Goal: Task Accomplishment & Management: Use online tool/utility

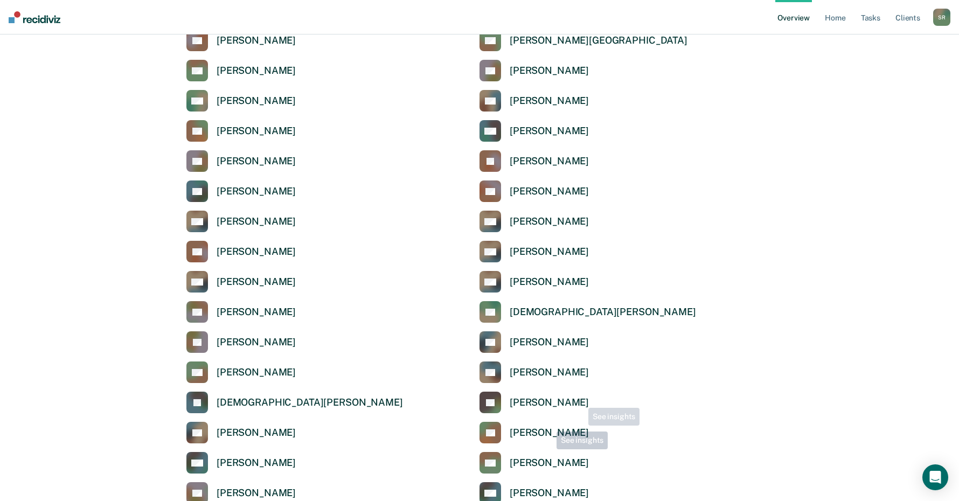
scroll to position [1725, 0]
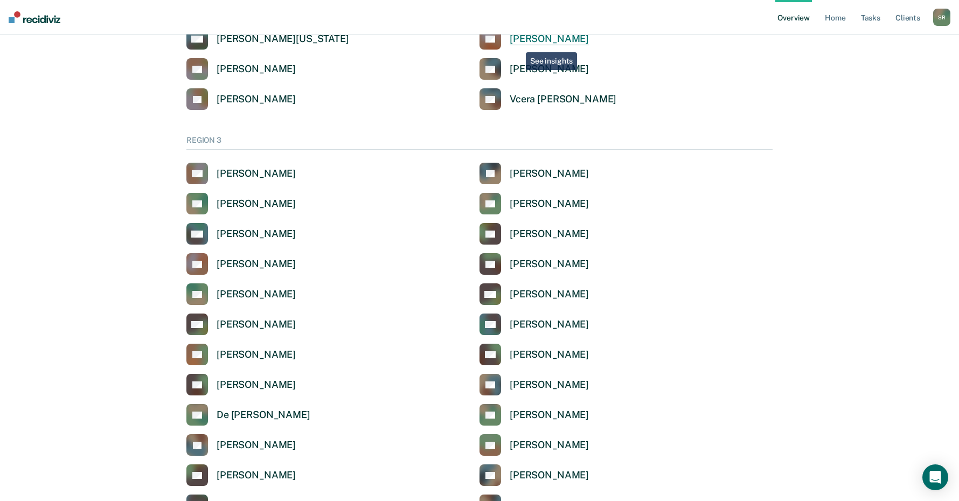
click at [518, 44] on div "[PERSON_NAME]" at bounding box center [549, 39] width 79 height 12
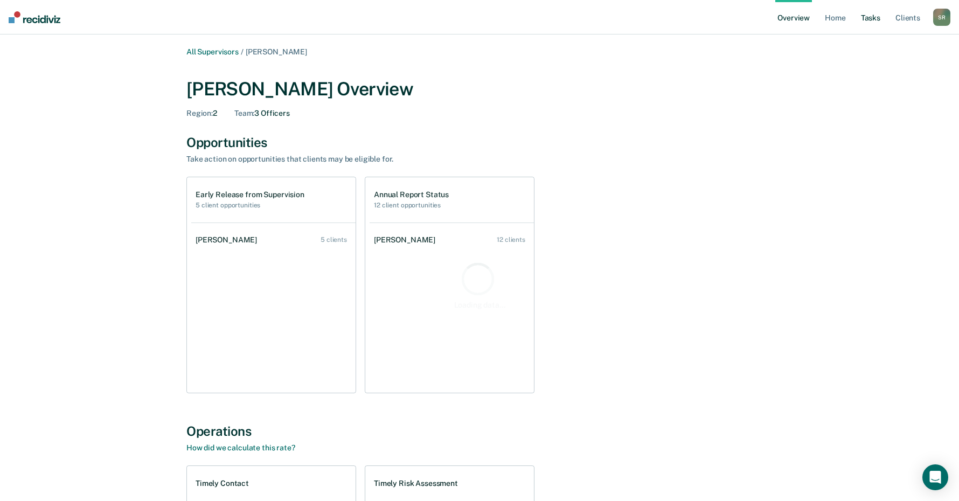
click at [868, 10] on link "Tasks" at bounding box center [871, 17] width 24 height 34
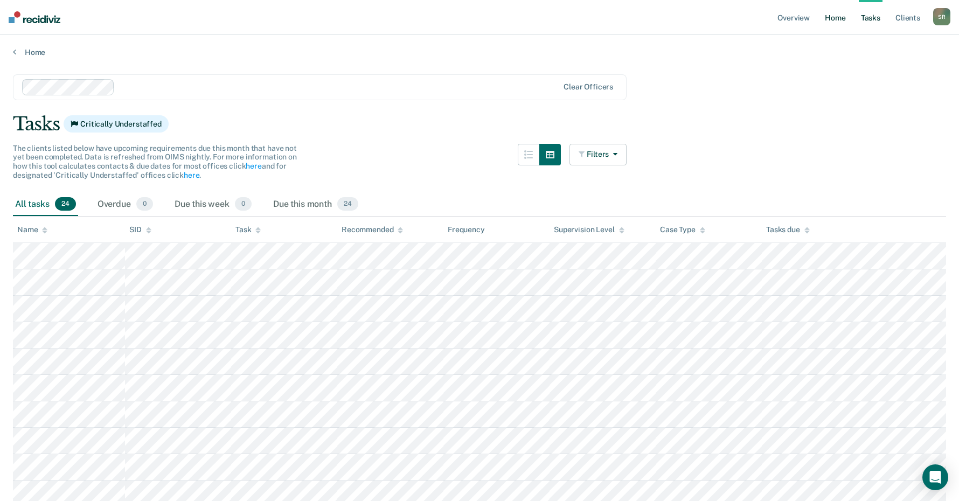
click at [841, 19] on link "Home" at bounding box center [835, 17] width 25 height 34
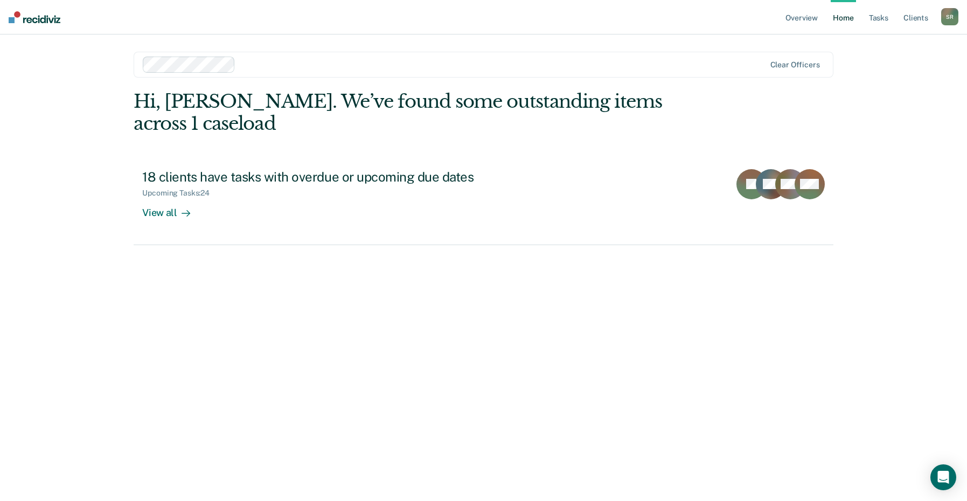
click at [951, 18] on div "S R" at bounding box center [950, 16] width 17 height 17
click at [880, 19] on link "Tasks" at bounding box center [879, 17] width 24 height 34
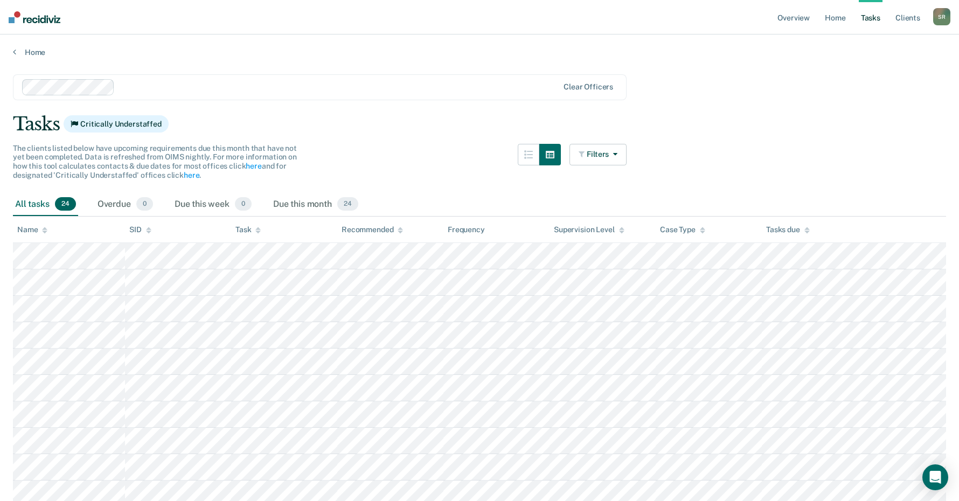
click at [130, 88] on div at bounding box center [338, 87] width 439 height 12
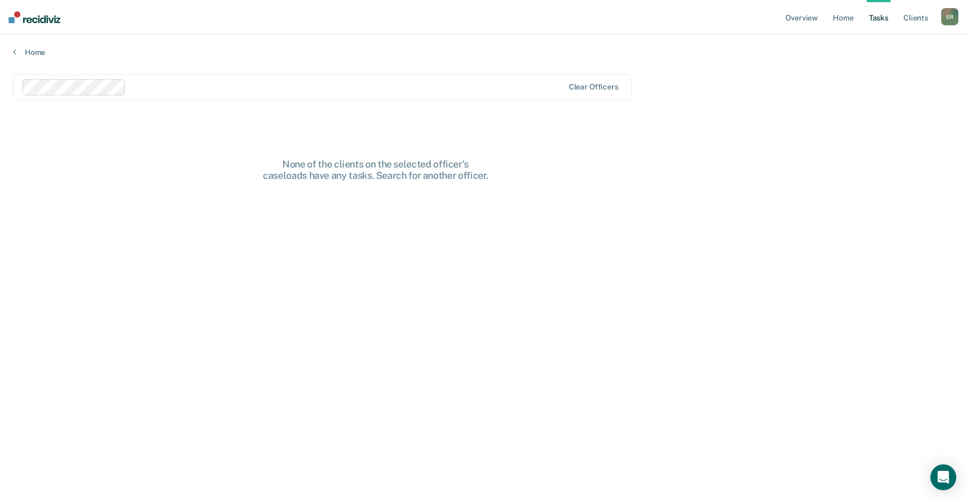
click at [126, 85] on div at bounding box center [293, 87] width 543 height 16
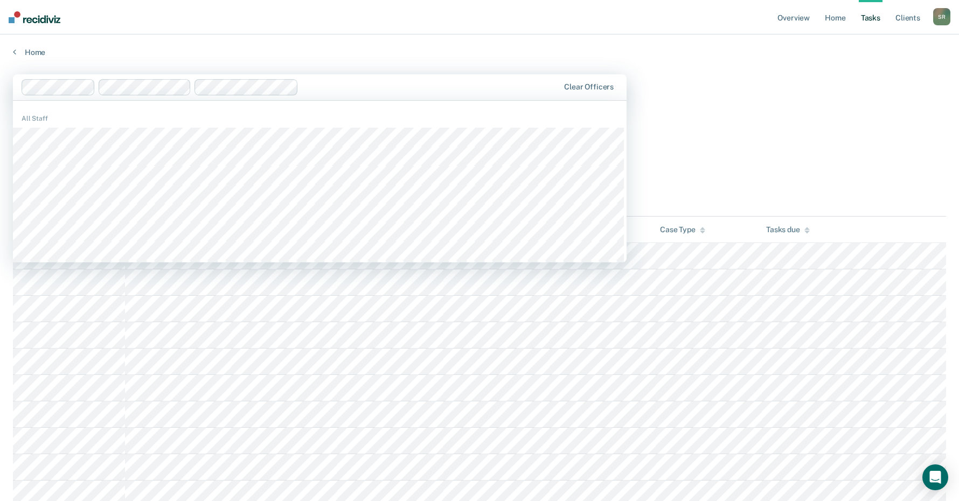
click at [369, 92] on div at bounding box center [431, 87] width 256 height 12
type input "[PERSON_NAME]"
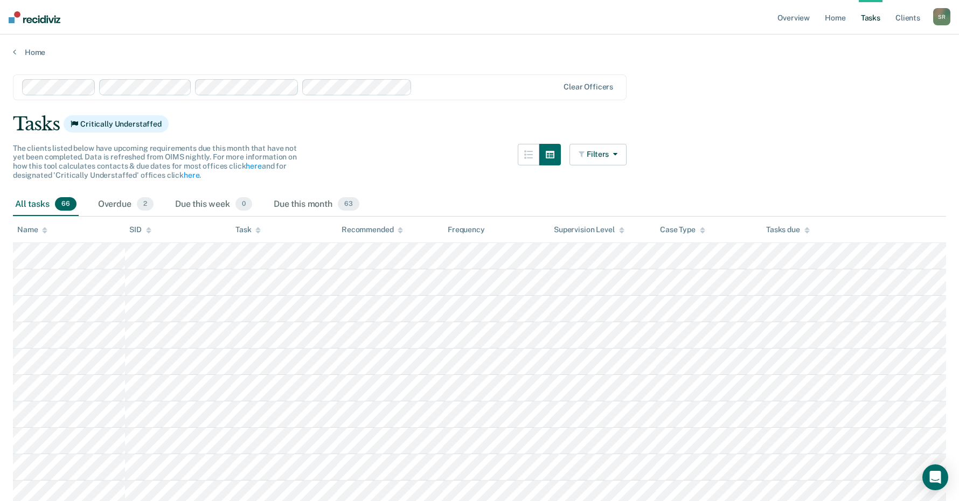
click at [780, 120] on div "Tasks Critically Understaffed" at bounding box center [480, 124] width 934 height 22
click at [797, 18] on link "Overview" at bounding box center [794, 17] width 37 height 34
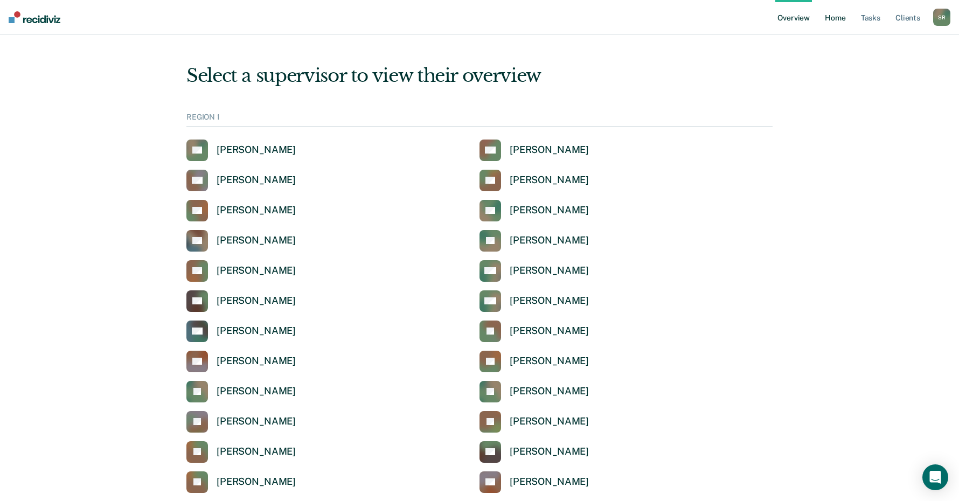
click at [834, 19] on link "Home" at bounding box center [835, 17] width 25 height 34
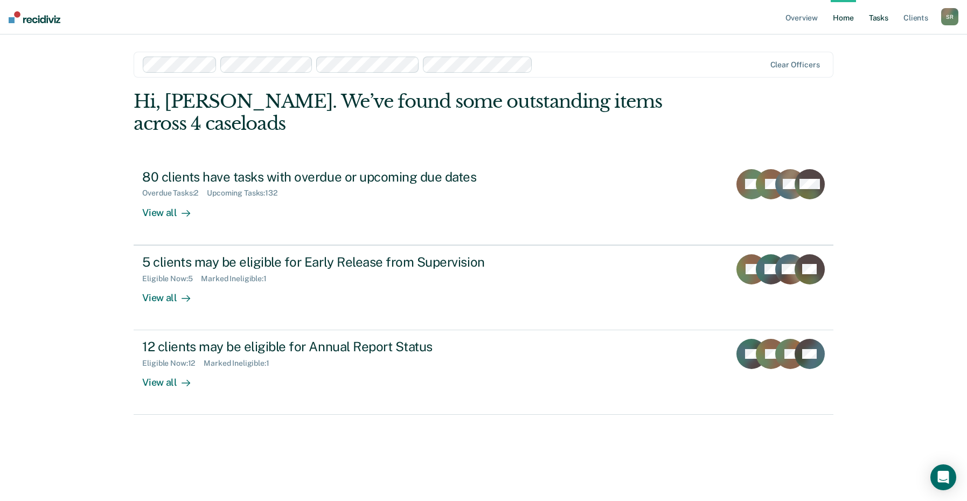
click at [875, 21] on link "Tasks" at bounding box center [879, 17] width 24 height 34
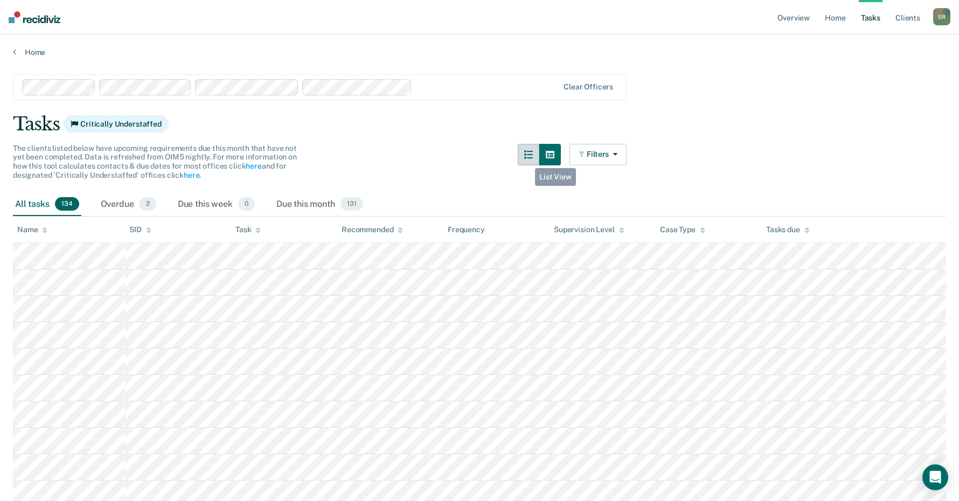
click at [530, 155] on icon "button" at bounding box center [528, 154] width 9 height 9
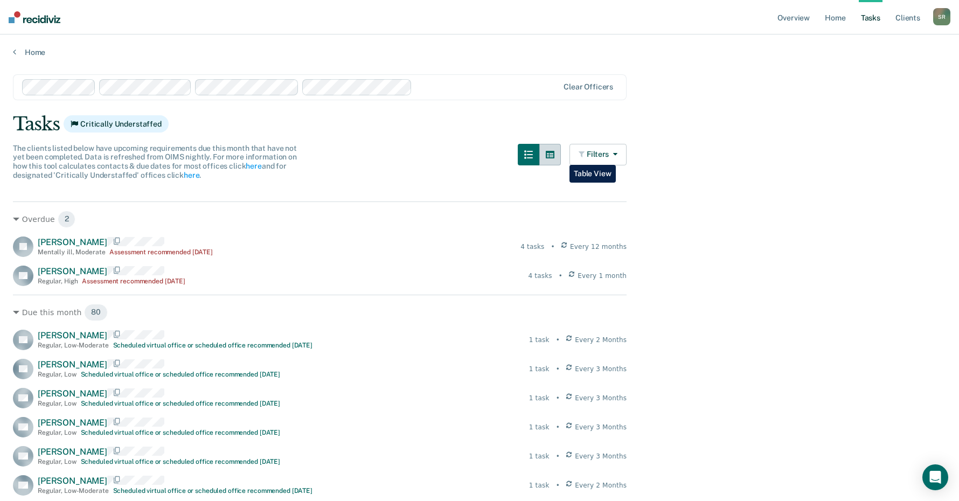
click at [561, 157] on button "button" at bounding box center [551, 155] width 22 height 22
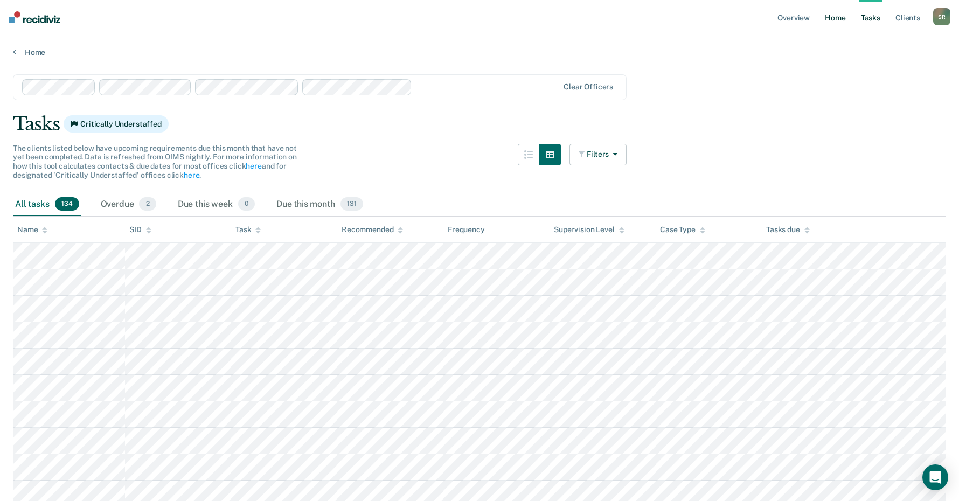
click at [841, 19] on link "Home" at bounding box center [835, 17] width 25 height 34
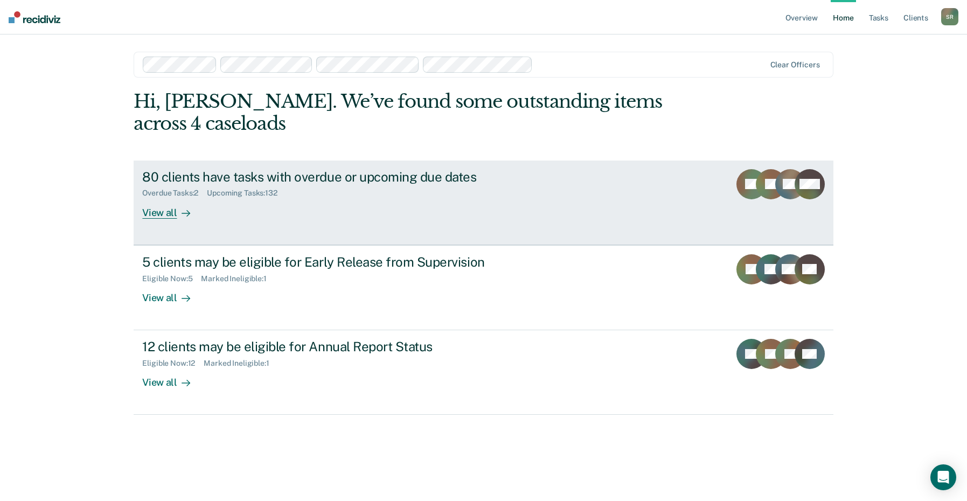
click at [164, 210] on div "View all" at bounding box center [172, 208] width 60 height 21
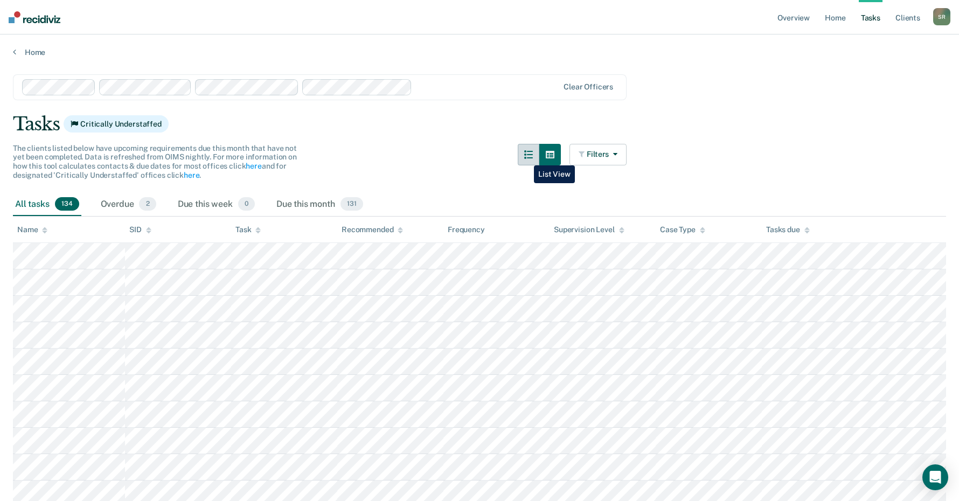
click at [526, 157] on button "button" at bounding box center [529, 155] width 22 height 22
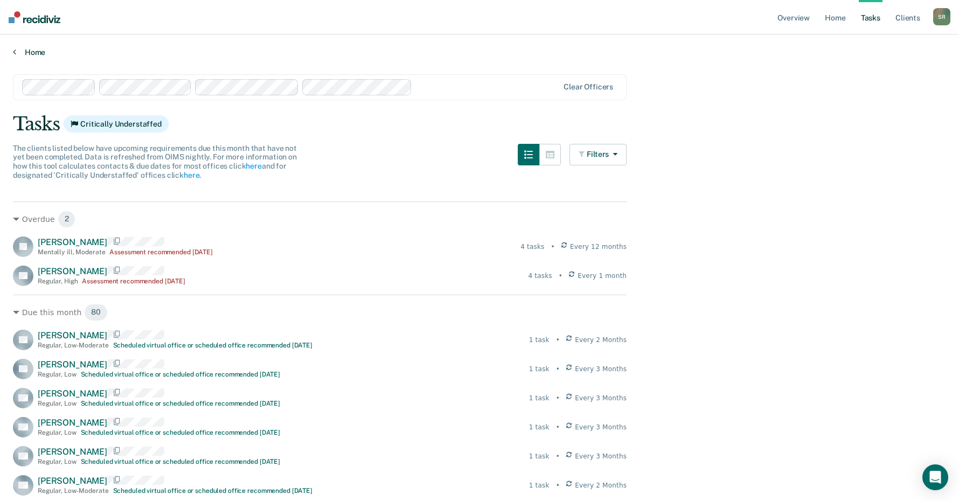
click at [32, 47] on link "Home" at bounding box center [480, 52] width 934 height 10
click at [840, 16] on link "Home" at bounding box center [835, 17] width 25 height 34
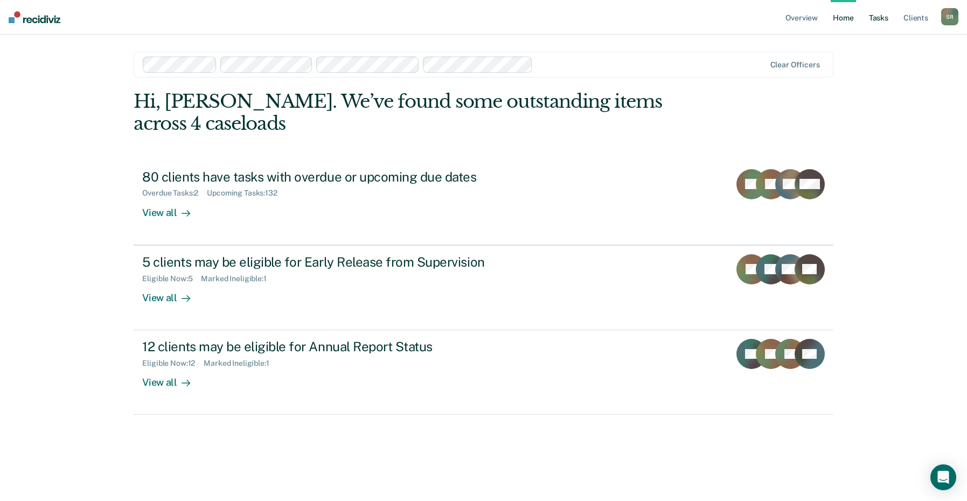
click at [881, 22] on link "Tasks" at bounding box center [879, 17] width 24 height 34
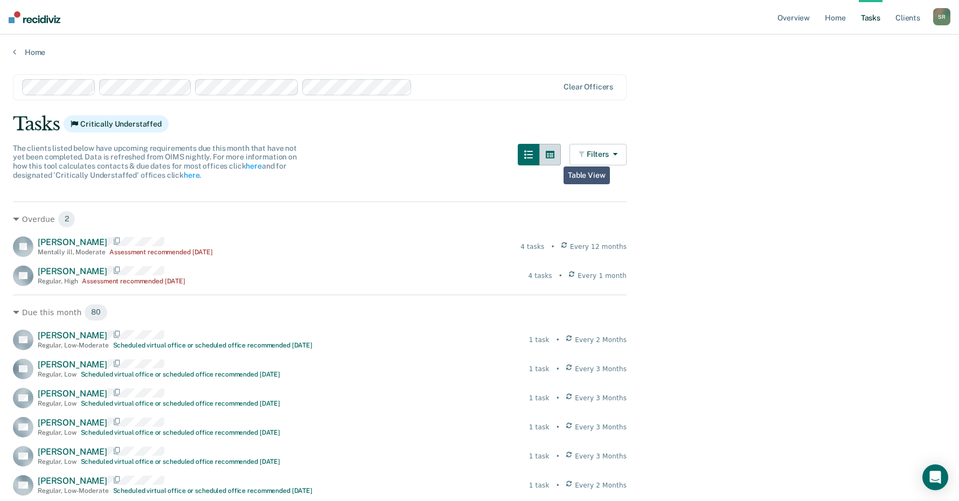
click at [555, 157] on icon "button" at bounding box center [550, 155] width 9 height 8
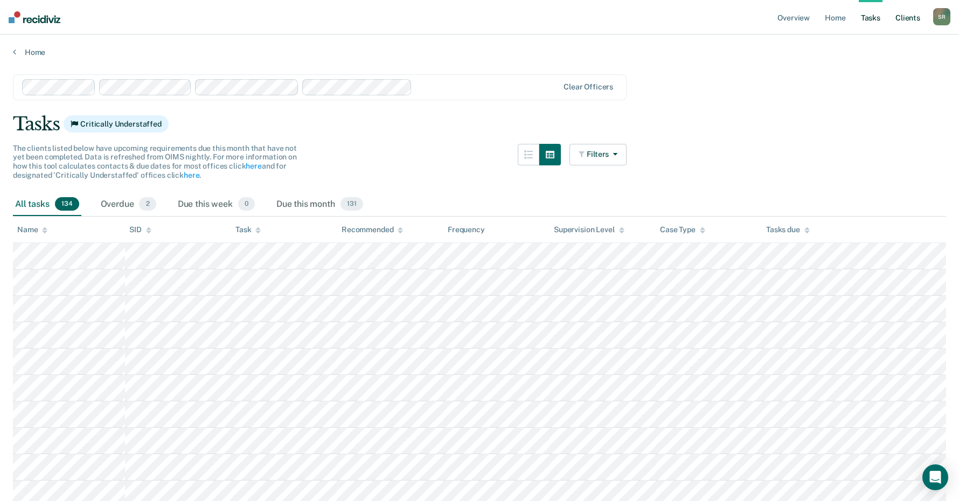
click at [909, 21] on link "Client s" at bounding box center [908, 17] width 29 height 34
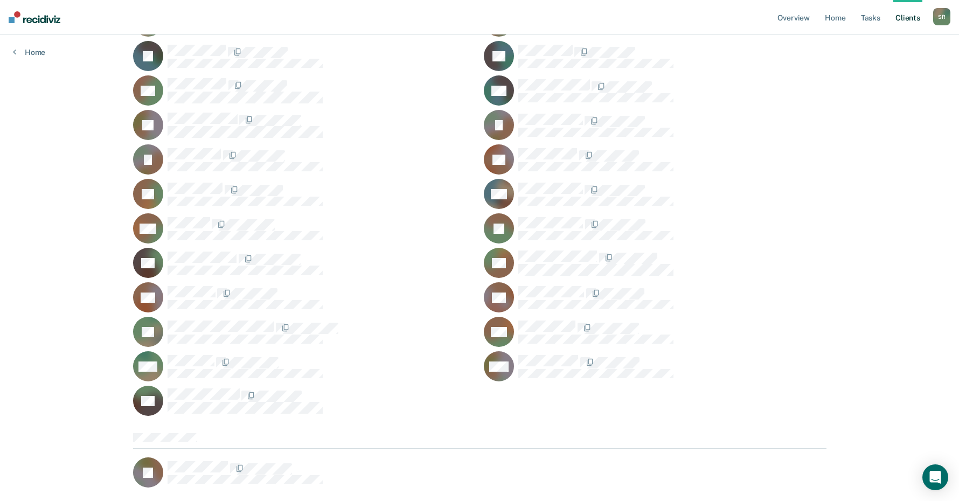
scroll to position [2478, 0]
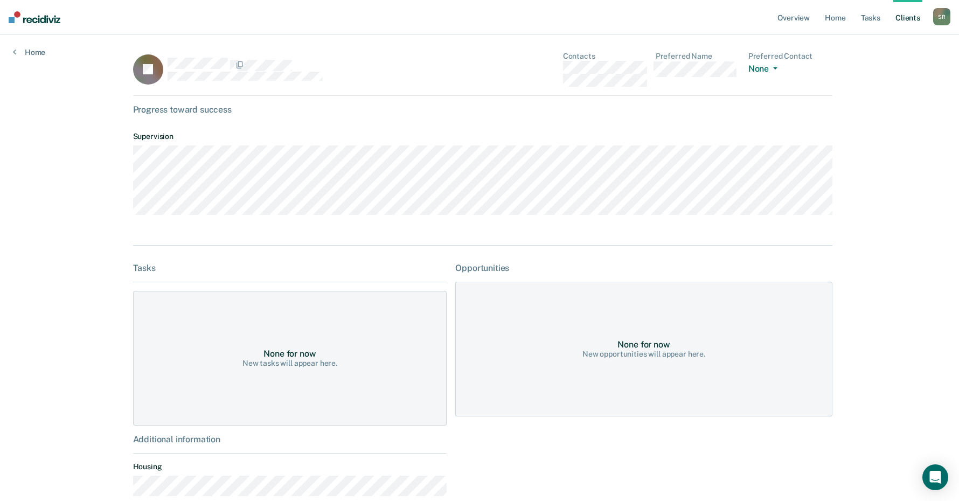
click at [891, 265] on div "Overview Home Tasks Client s [PERSON_NAME] S R Profile How it works Log Out Hom…" at bounding box center [479, 280] width 959 height 561
click at [27, 50] on link "Home" at bounding box center [29, 52] width 32 height 10
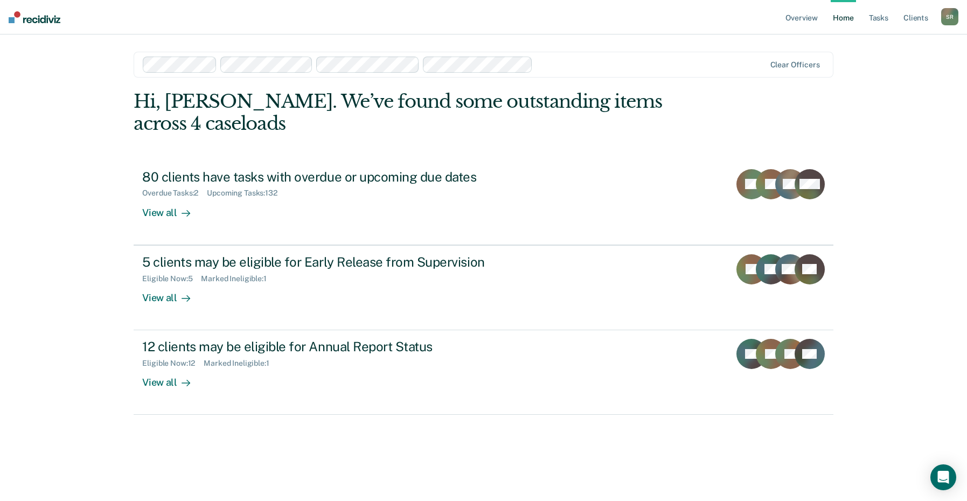
click at [851, 19] on link "Home" at bounding box center [843, 17] width 25 height 34
click at [877, 17] on link "Tasks" at bounding box center [879, 17] width 24 height 34
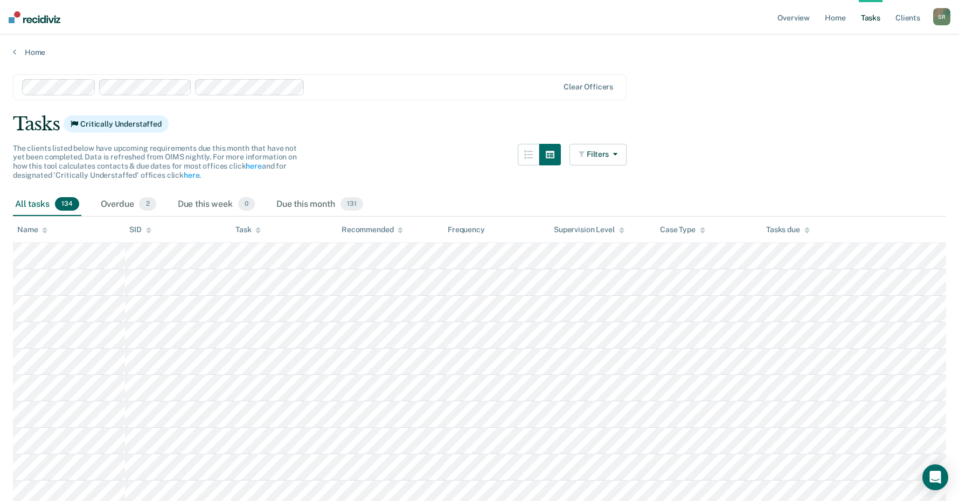
drag, startPoint x: 875, startPoint y: 142, endPoint x: 875, endPoint y: 150, distance: 8.1
